Goal: Task Accomplishment & Management: Complete application form

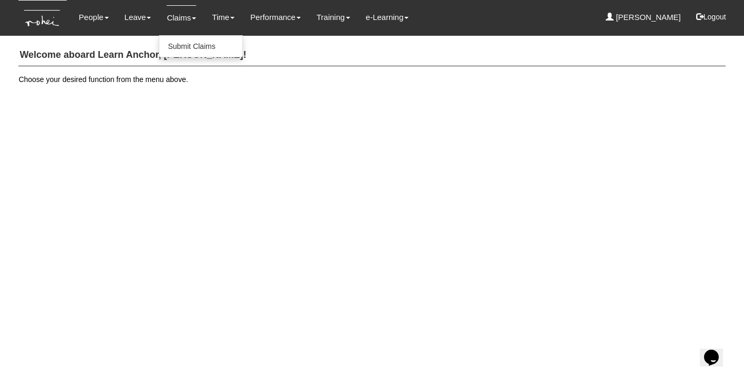
click at [181, 22] on link "Claims" at bounding box center [181, 17] width 29 height 25
click at [183, 50] on link "Submit Claims" at bounding box center [200, 46] width 83 height 21
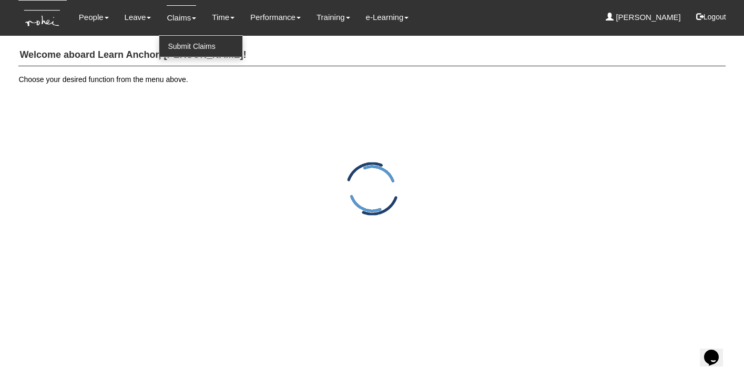
click at [198, 44] on link "Submit Claims" at bounding box center [200, 46] width 83 height 21
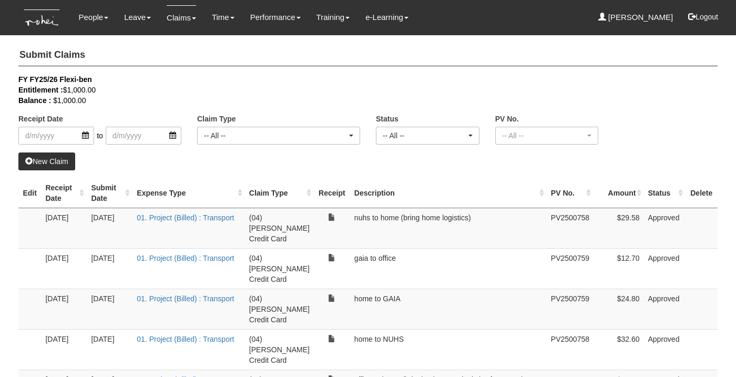
select select "50"
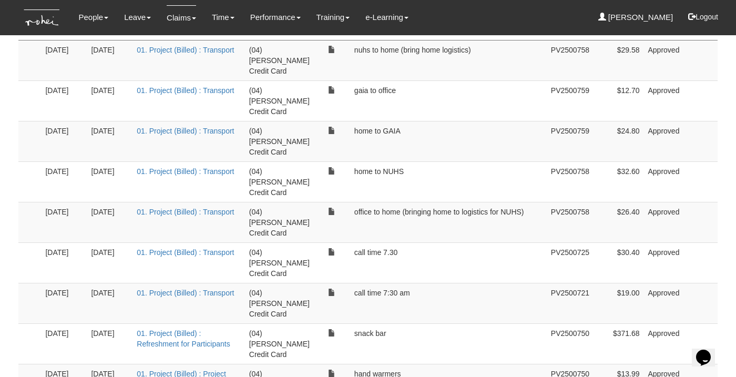
scroll to position [156, 0]
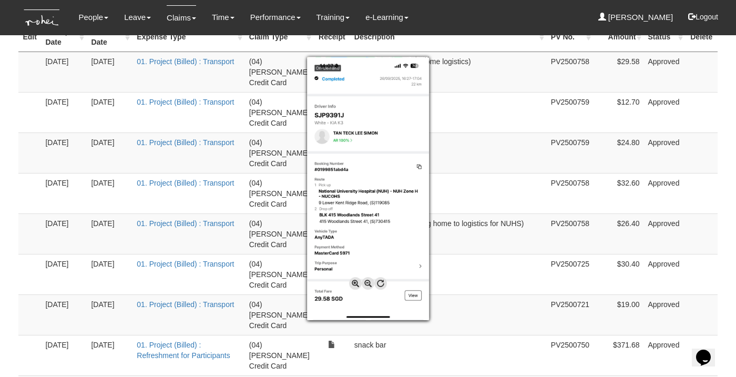
click at [461, 111] on div at bounding box center [368, 188] width 736 height 377
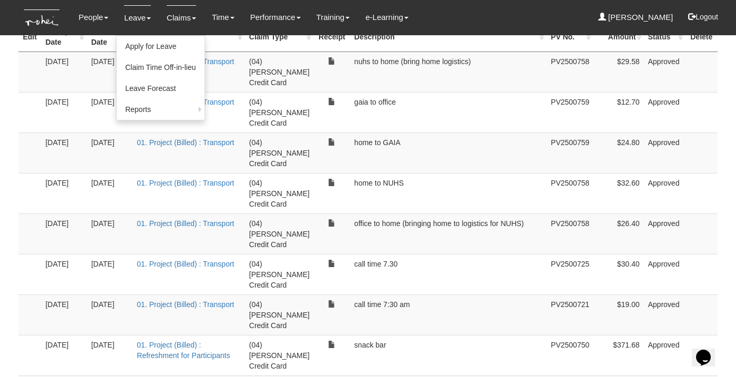
click at [116, 0] on li "Leave Apply for Leave Claim Time Off-in-lieu Leave Forecast Reports Assigned Ho…" at bounding box center [137, 17] width 43 height 35
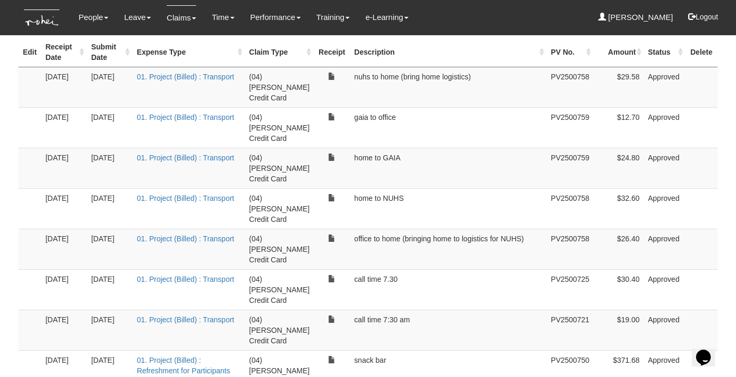
scroll to position [127, 0]
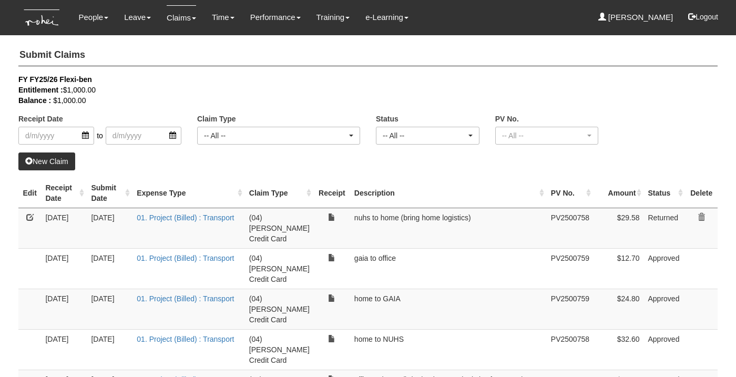
select select "50"
click at [30, 218] on link at bounding box center [29, 216] width 7 height 7
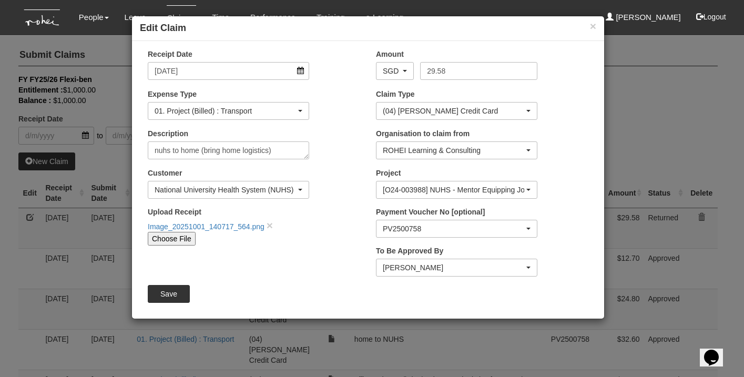
click at [437, 110] on div "(04) [PERSON_NAME] Credit Card" at bounding box center [453, 111] width 141 height 11
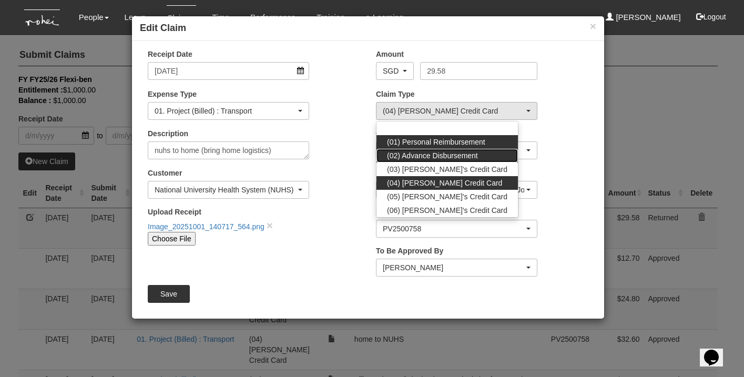
click at [432, 147] on ul "(01) Personal Reimbursement (02) Advance Disbursement (03) [PERSON_NAME]'s Cred…" at bounding box center [446, 169] width 141 height 96
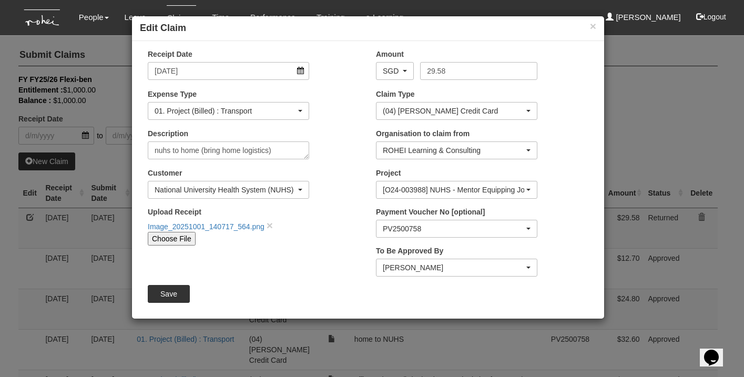
click at [439, 110] on div "(04) [PERSON_NAME] Credit Card" at bounding box center [453, 111] width 141 height 11
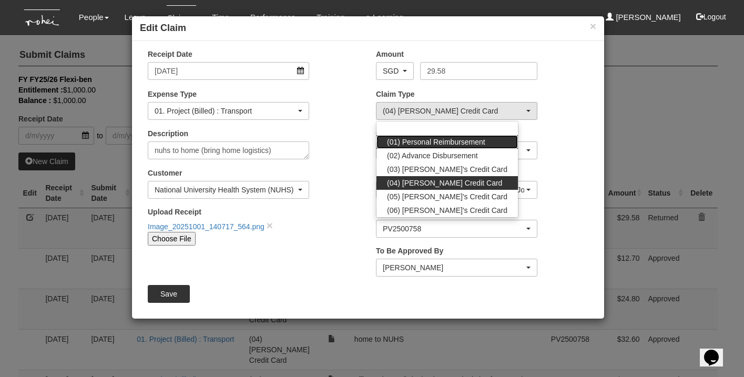
click at [433, 142] on span "(01) Personal Reimbursement" at bounding box center [436, 142] width 98 height 11
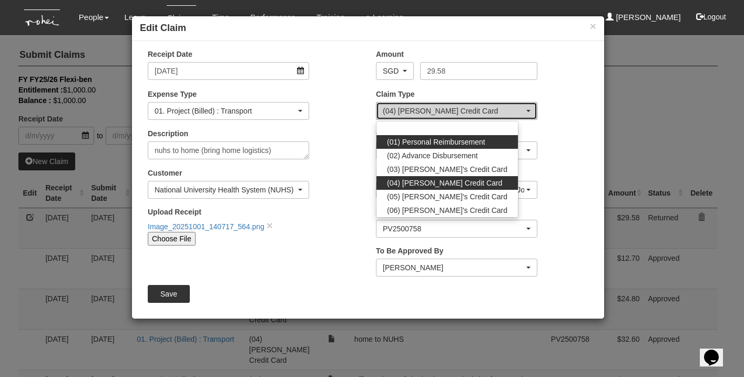
select select "14"
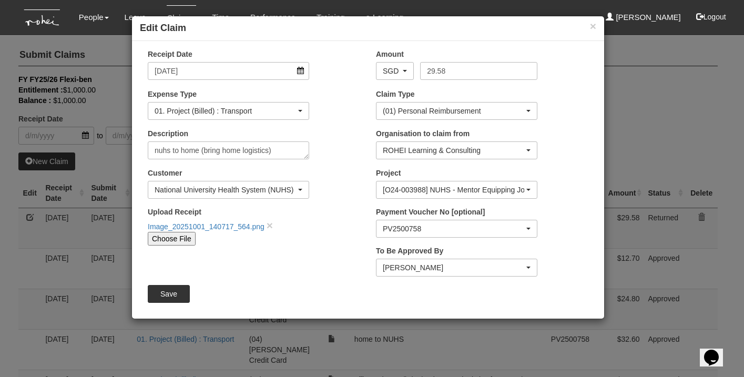
click at [169, 294] on input "Save" at bounding box center [169, 294] width 42 height 18
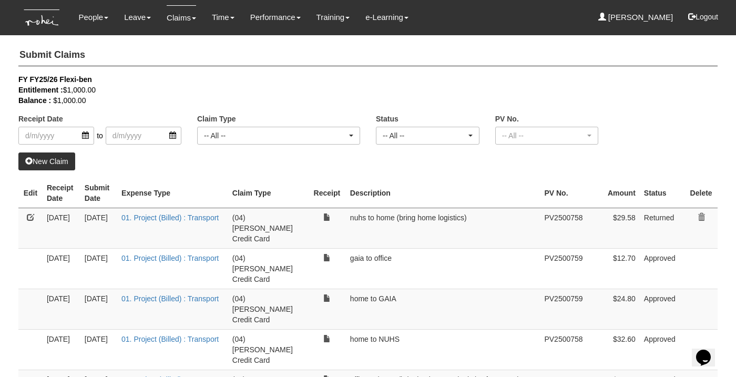
select select "50"
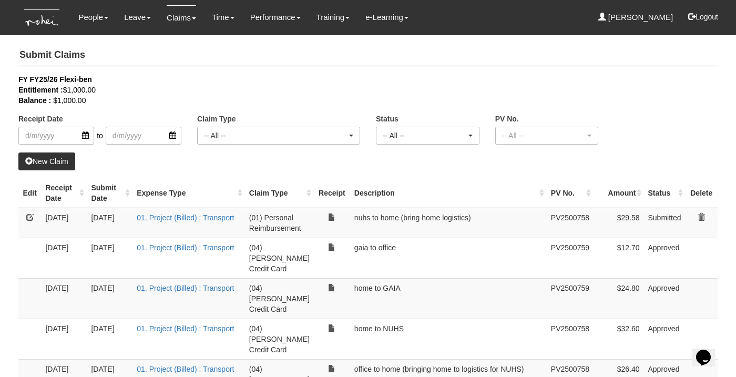
select select "50"
